Goal: Find contact information: Find contact information

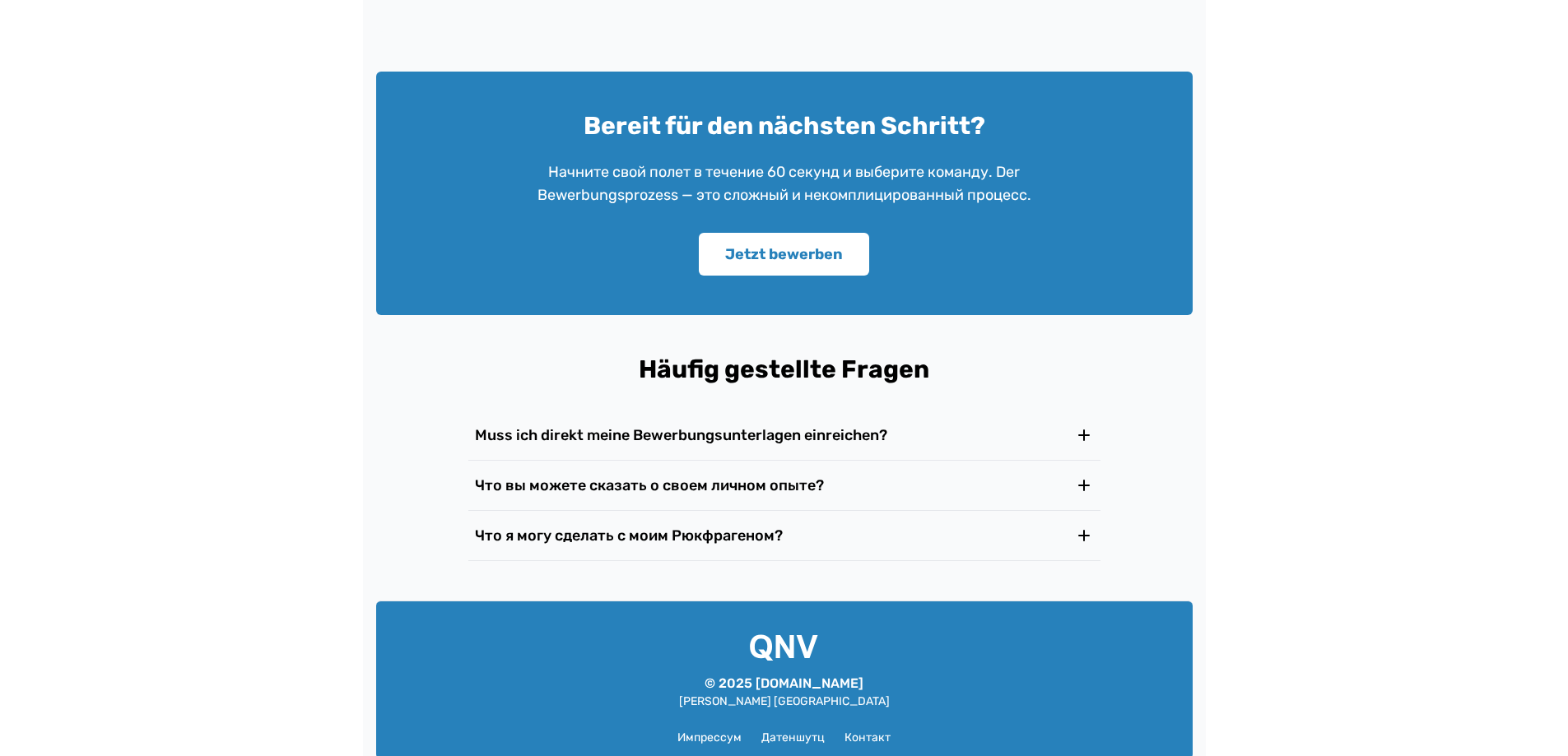
scroll to position [2534, 0]
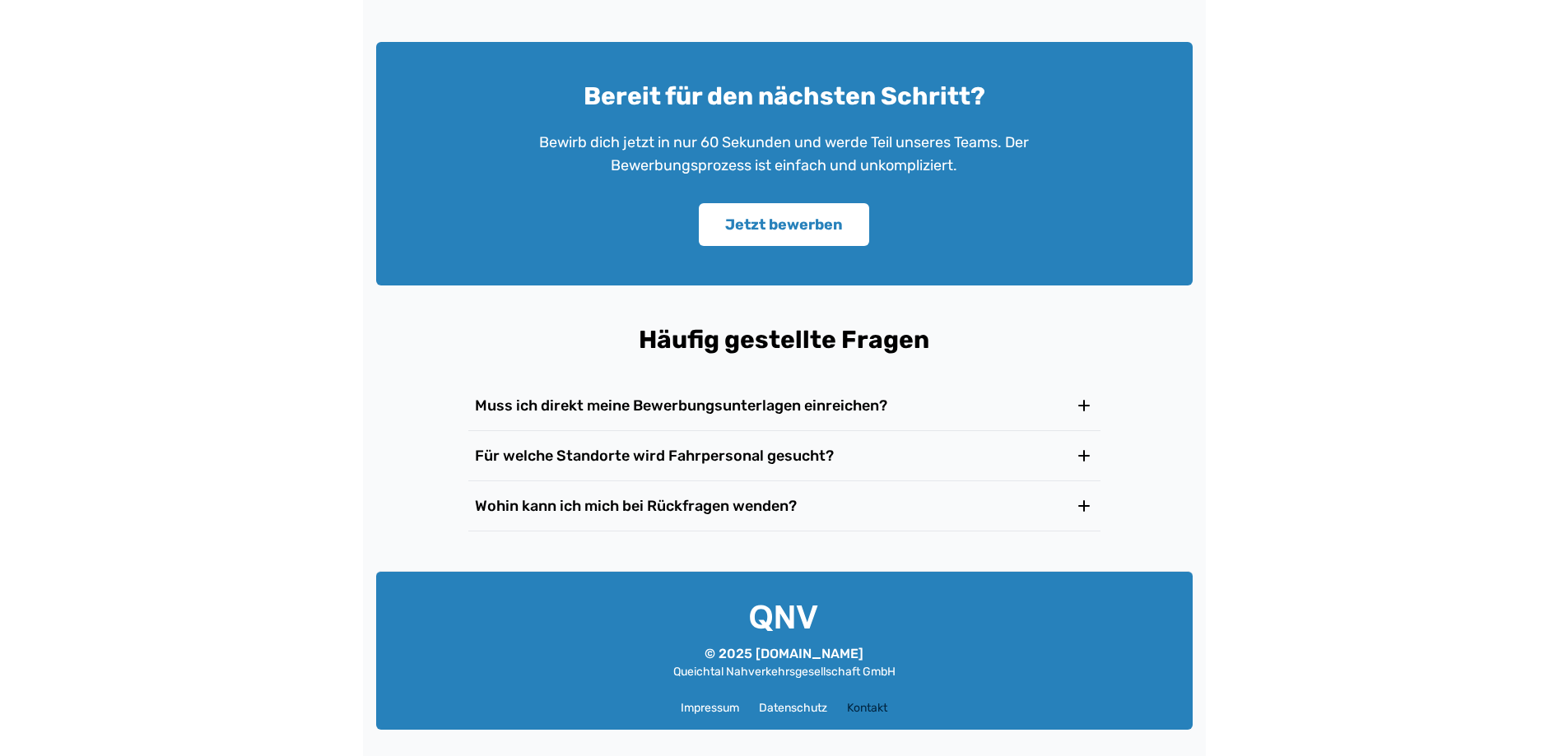
click at [870, 709] on link "Kontakt" at bounding box center [866, 709] width 41 height 16
click at [871, 708] on link "Kontakt" at bounding box center [866, 709] width 41 height 16
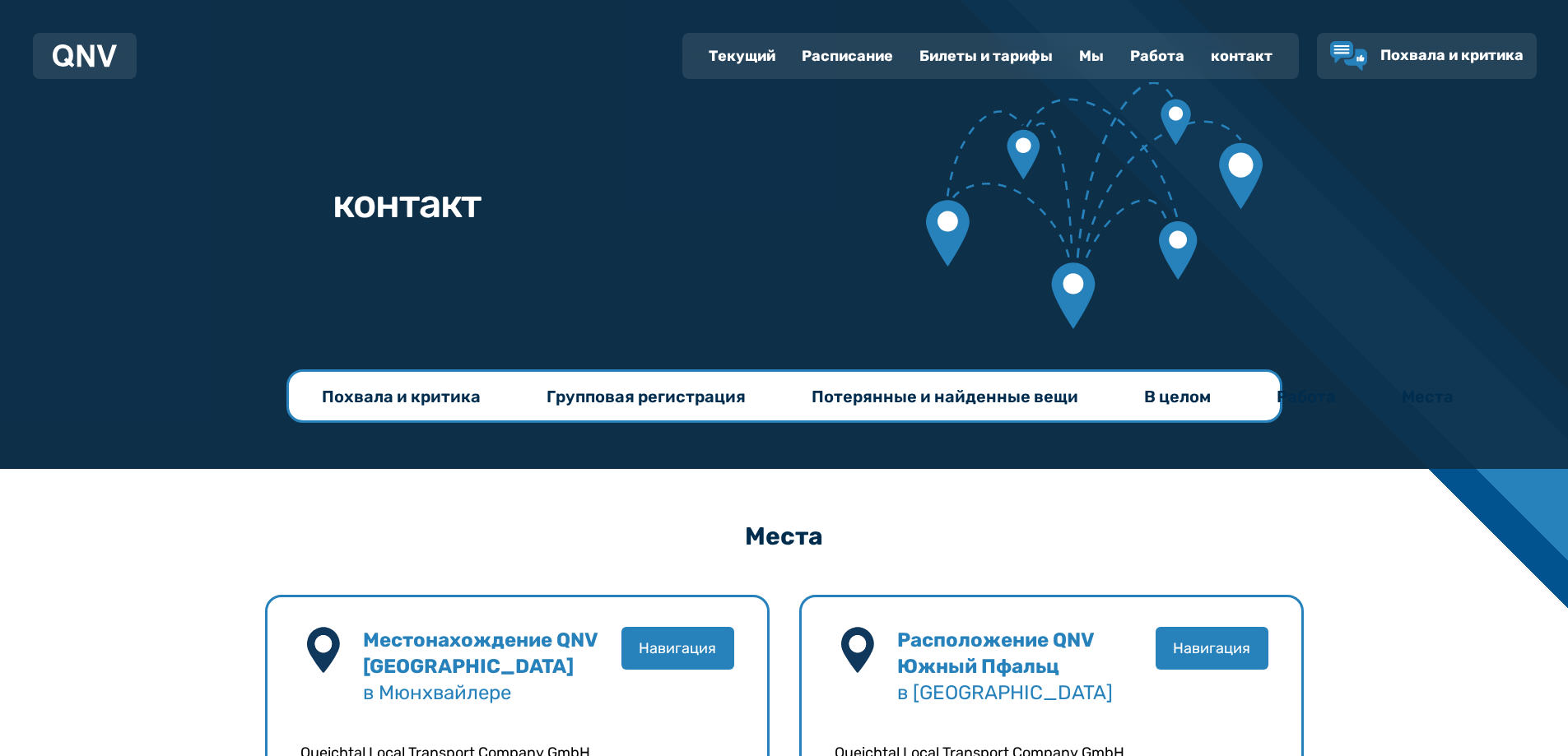
click at [1166, 51] on font "Работа" at bounding box center [1156, 55] width 54 height 18
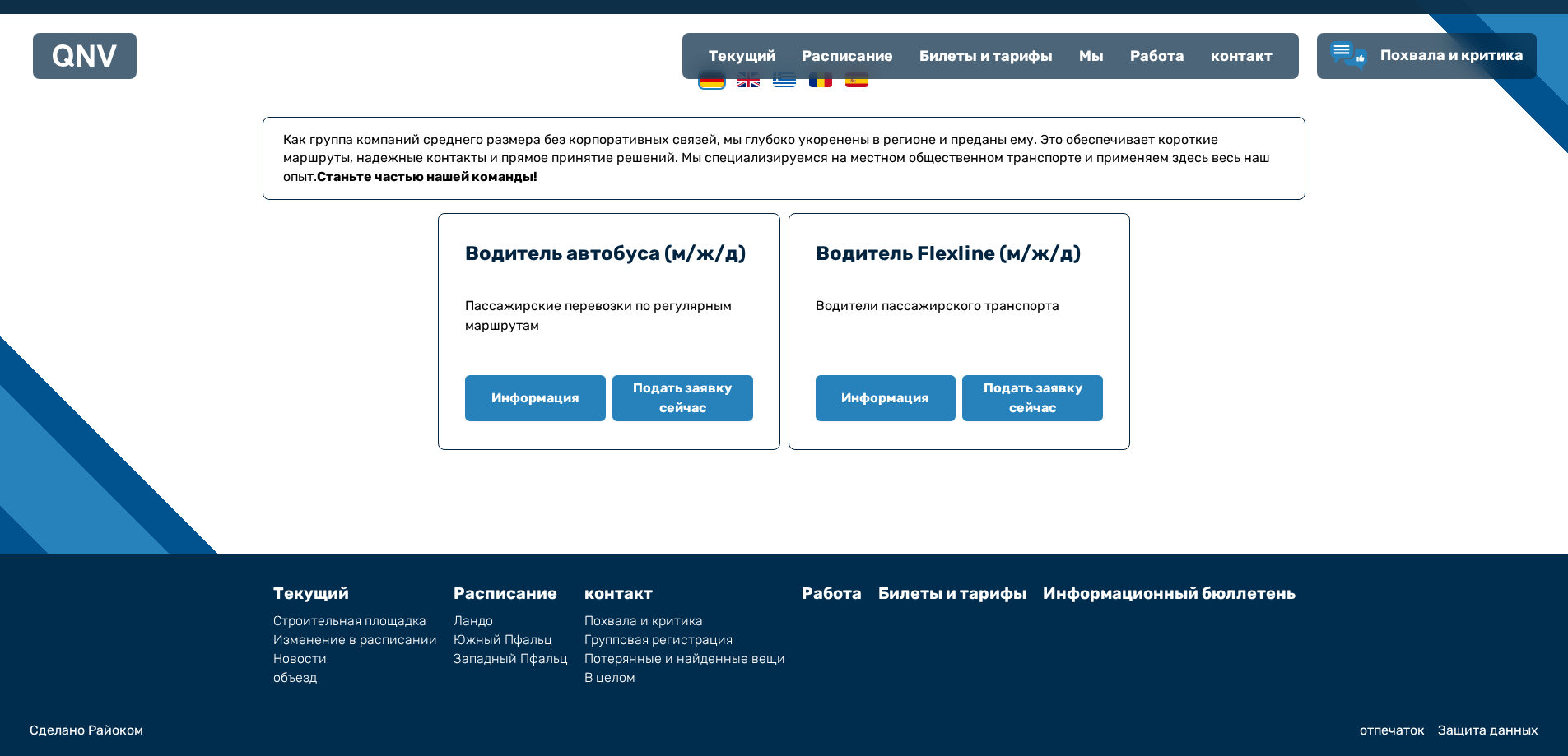
scroll to position [460, 0]
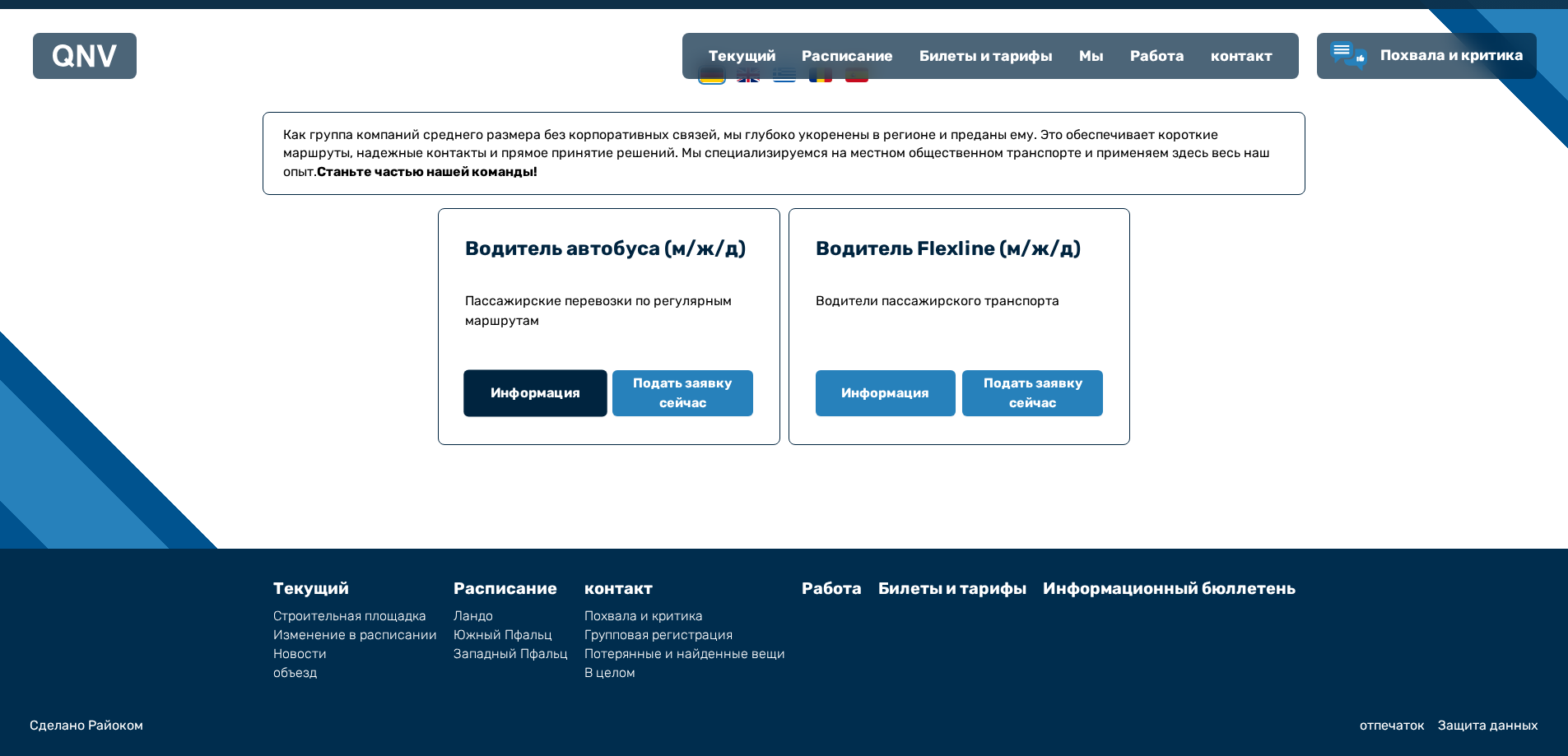
click at [522, 394] on font "Информация" at bounding box center [535, 393] width 90 height 16
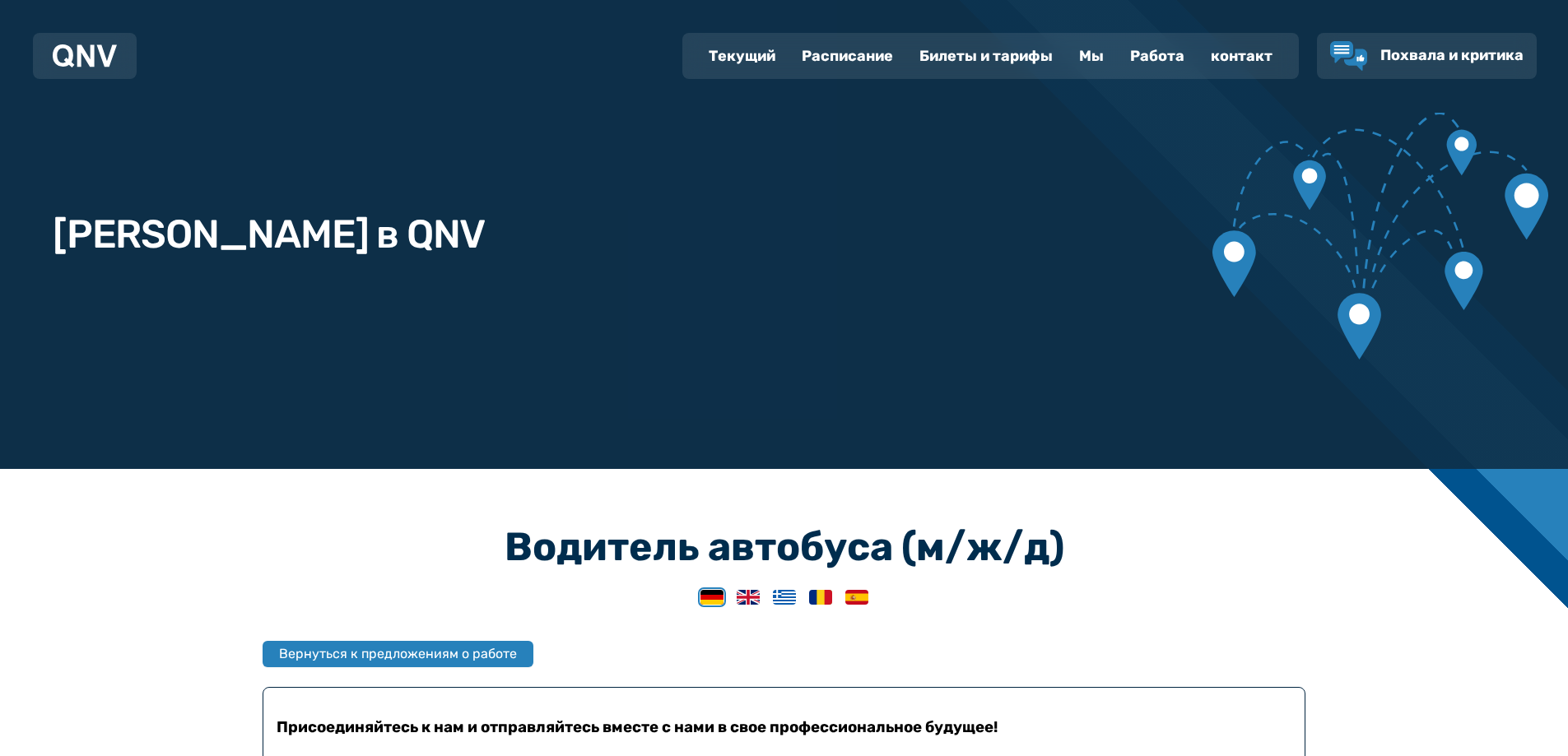
click at [89, 59] on img at bounding box center [85, 56] width 64 height 23
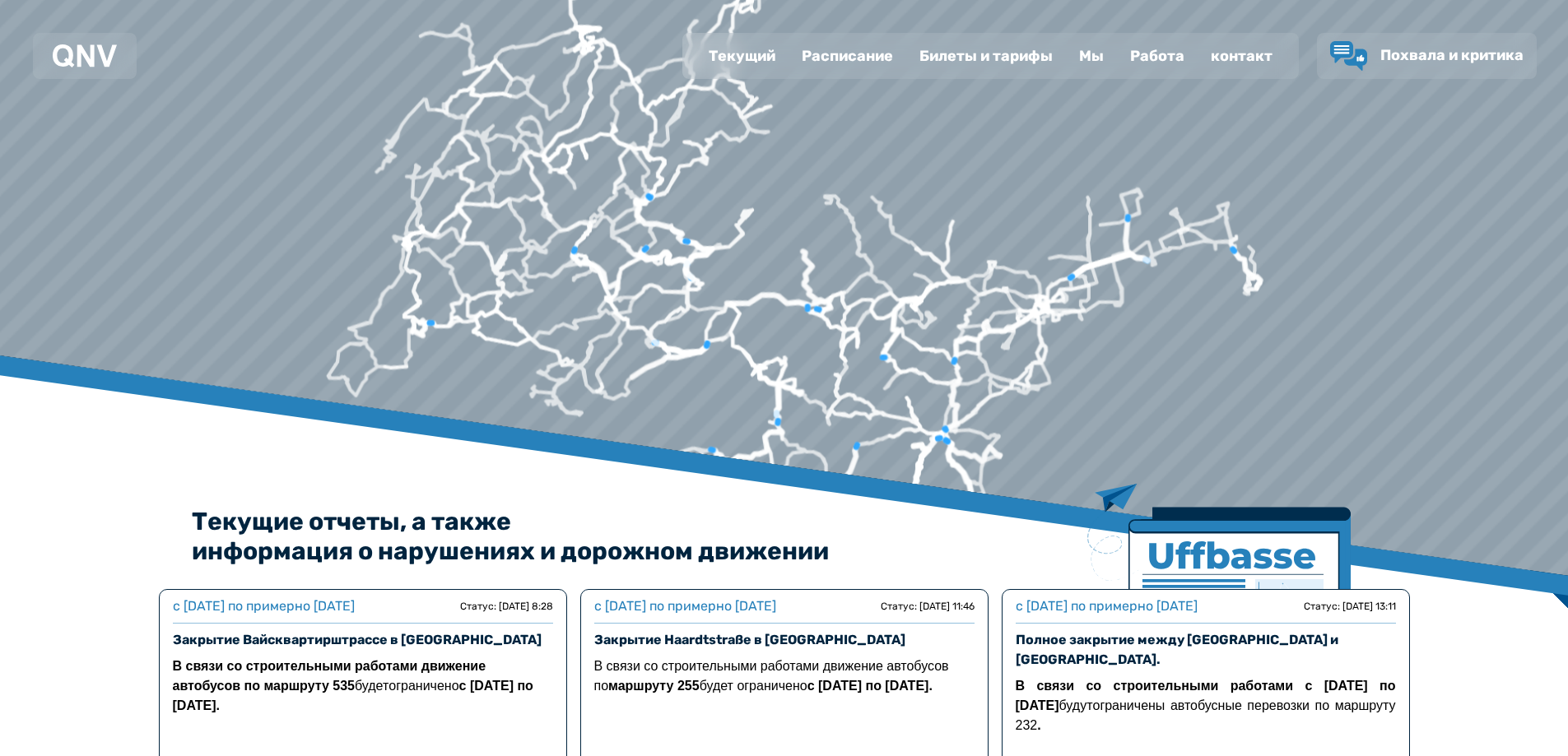
click at [104, 54] on img at bounding box center [85, 56] width 64 height 23
click at [1231, 52] on font "контакт" at bounding box center [1242, 55] width 62 height 18
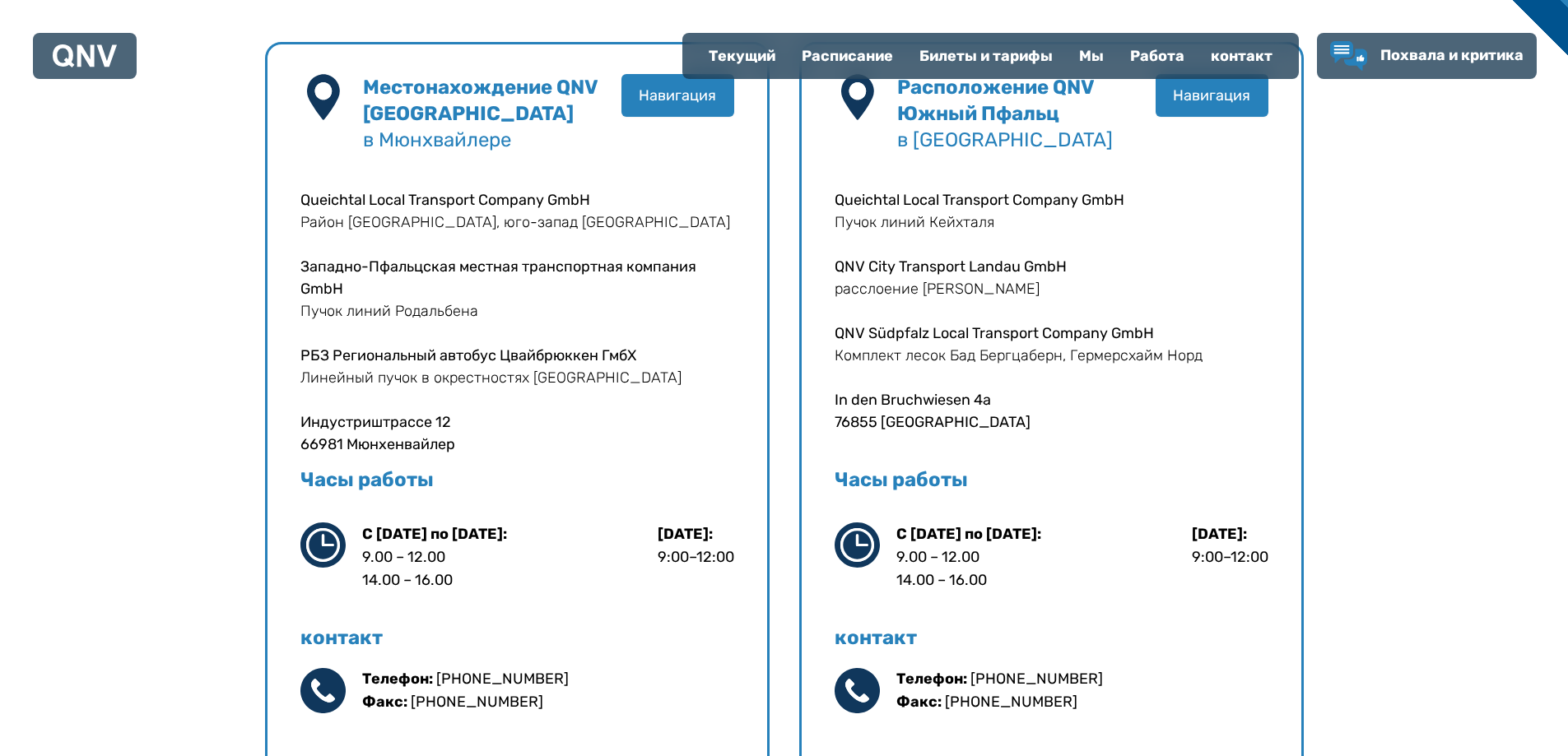
scroll to position [494, 0]
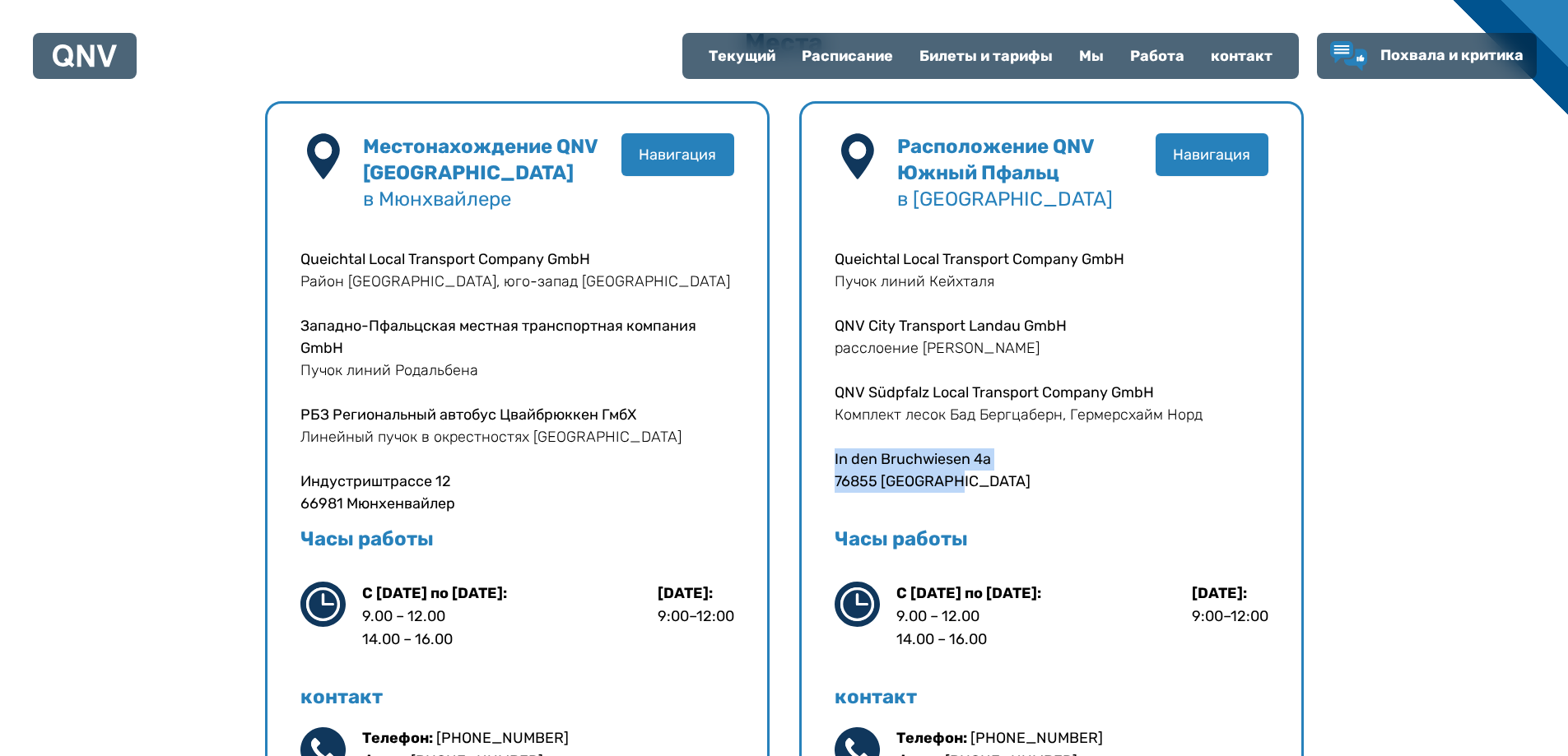
drag, startPoint x: 958, startPoint y: 479, endPoint x: 826, endPoint y: 461, distance: 133.2
click at [826, 461] on div "Расположение QNV [GEOGRAPHIC_DATA] в [GEOGRAPHIC_DATA] Навигация Queichtal Loca…" at bounding box center [1051, 644] width 505 height 1086
copy p "In den [STREET_ADDRESS]"
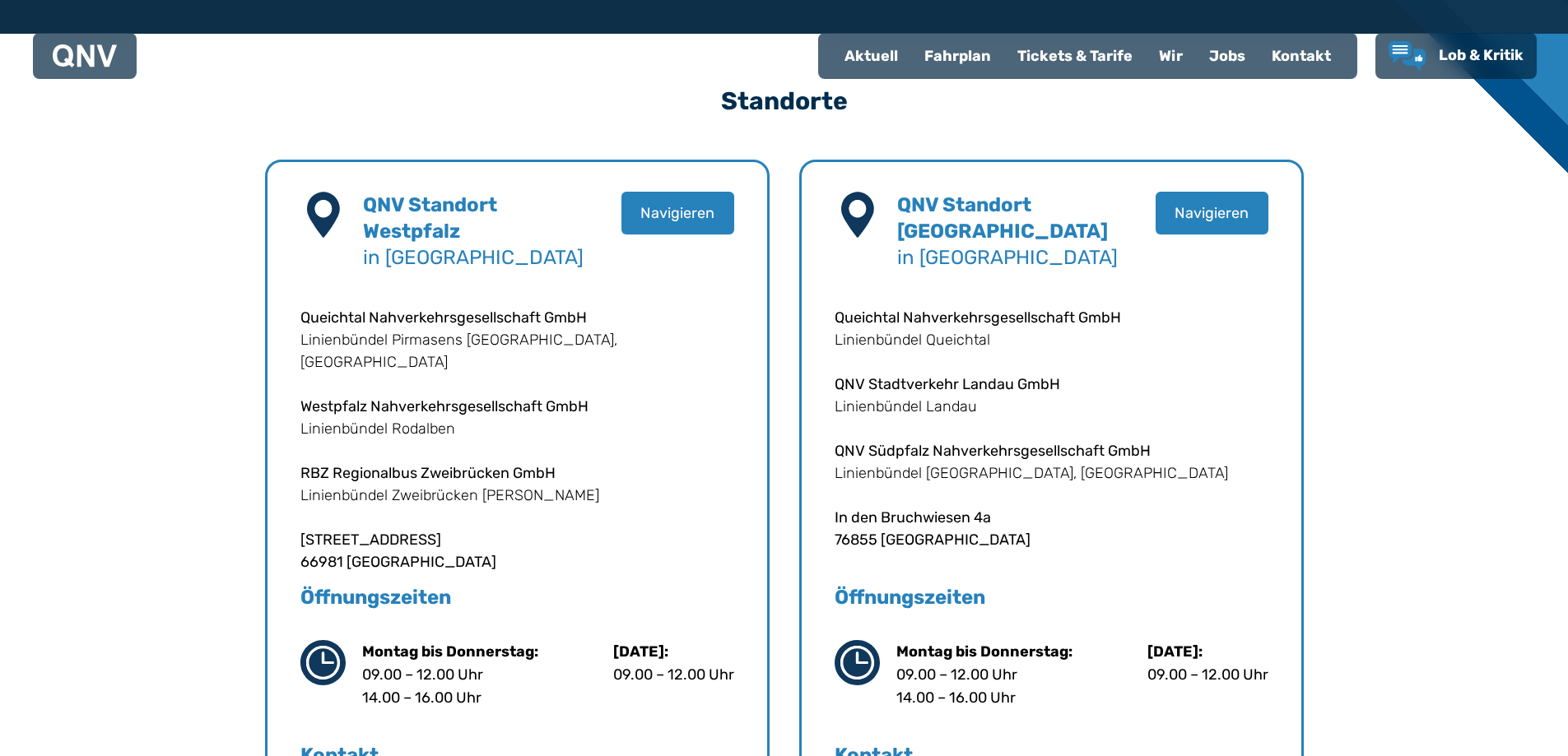
scroll to position [494, 0]
